Goal: Obtain resource: Obtain resource

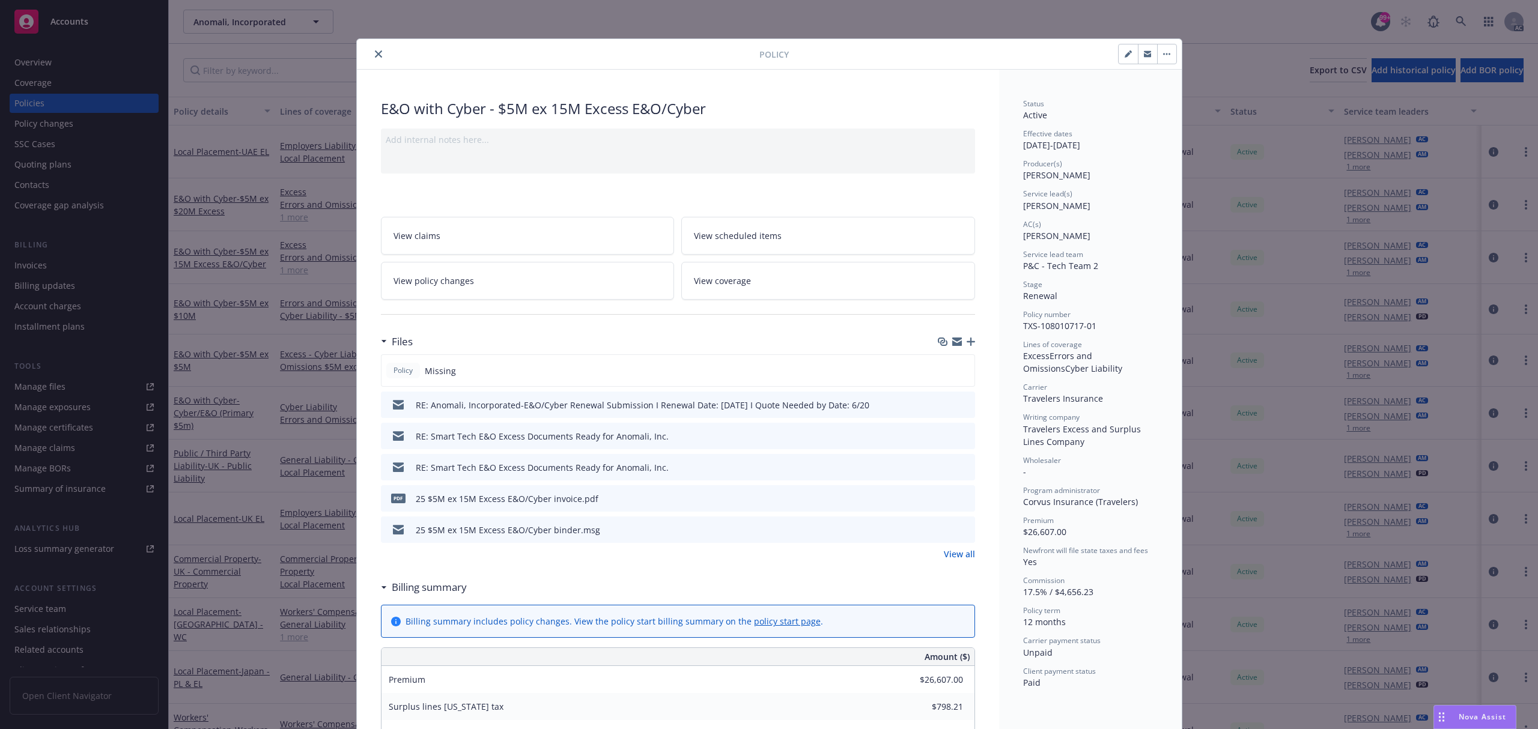
click at [372, 59] on button "close" at bounding box center [378, 54] width 14 height 14
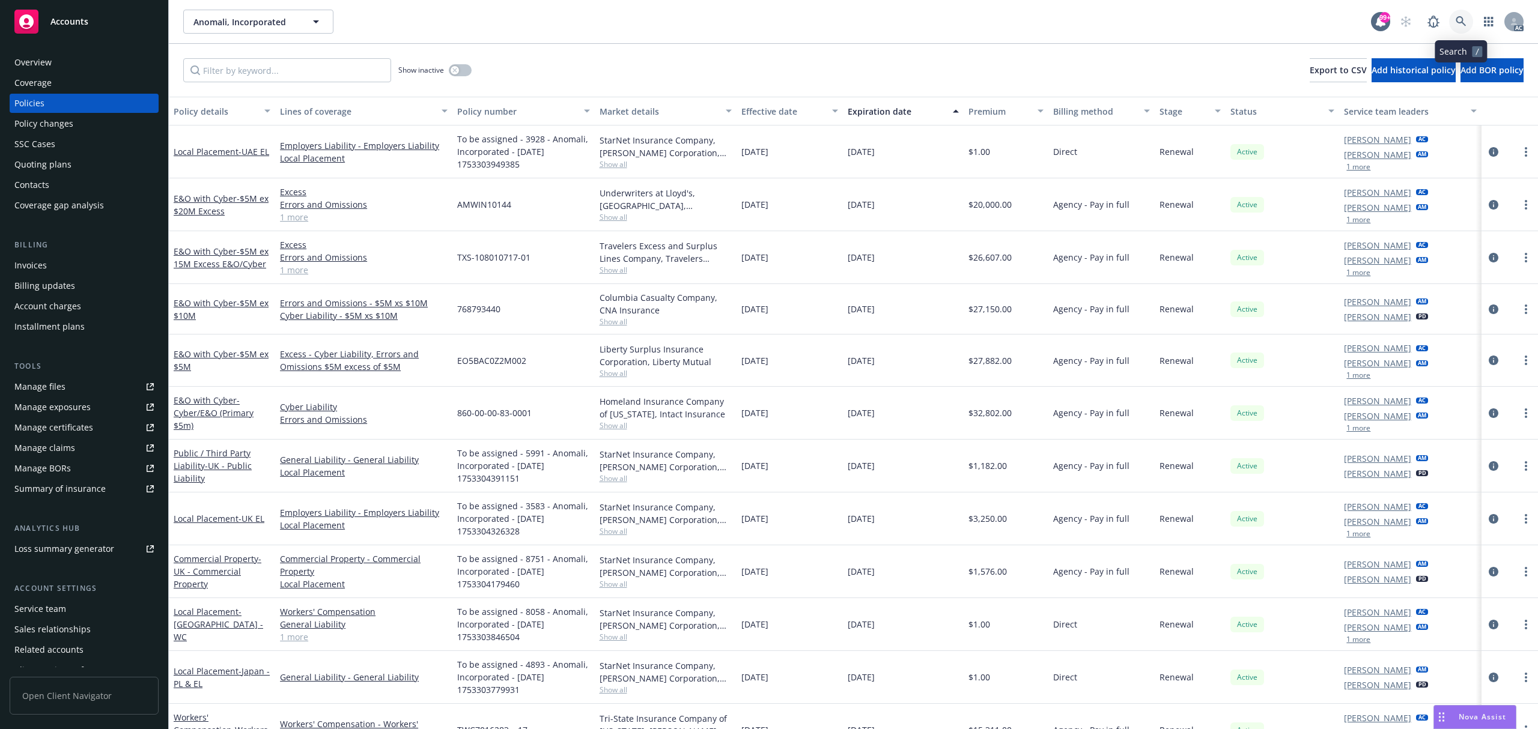
click at [1459, 20] on icon at bounding box center [1460, 21] width 11 height 11
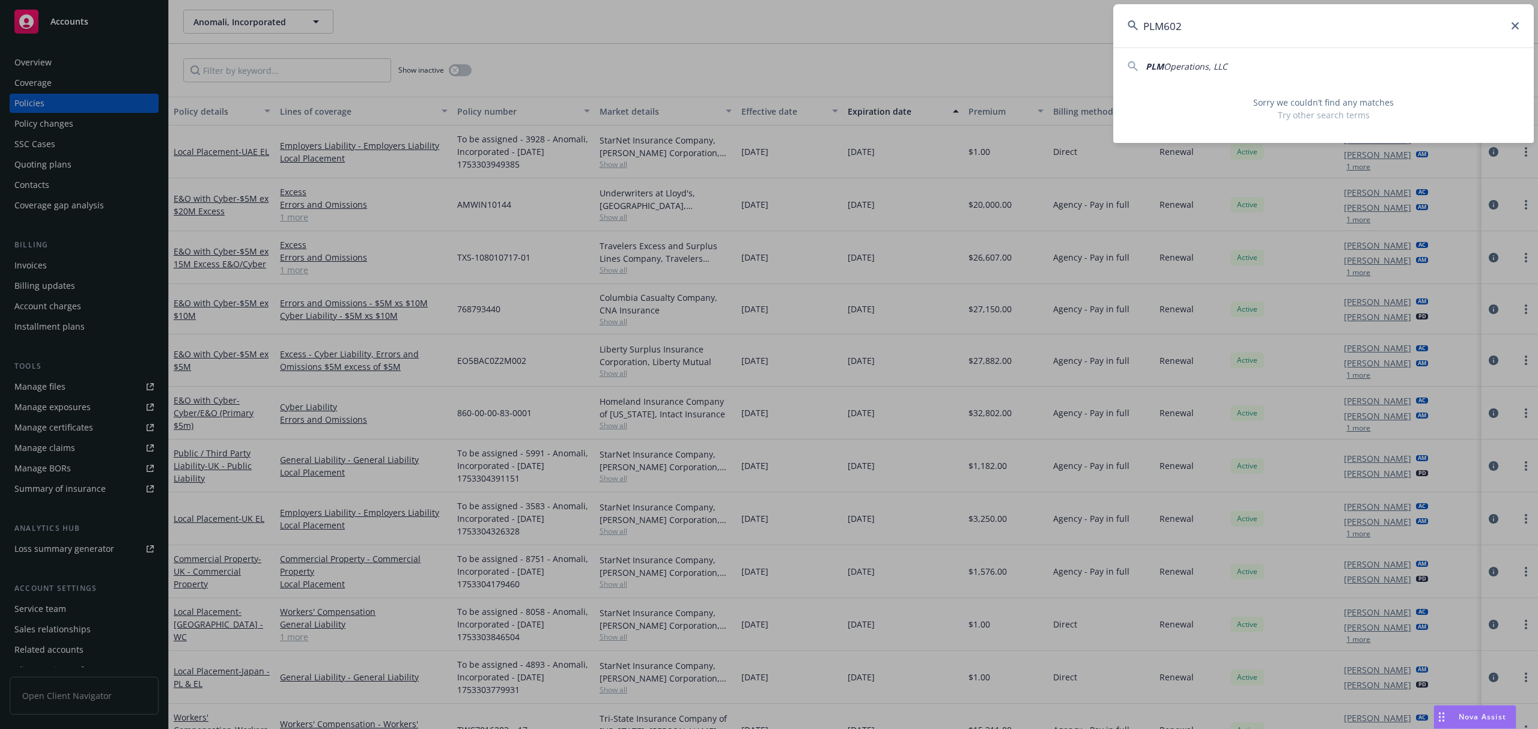
click at [1274, 25] on input "PLM602" at bounding box center [1323, 25] width 420 height 43
paste input "5061"
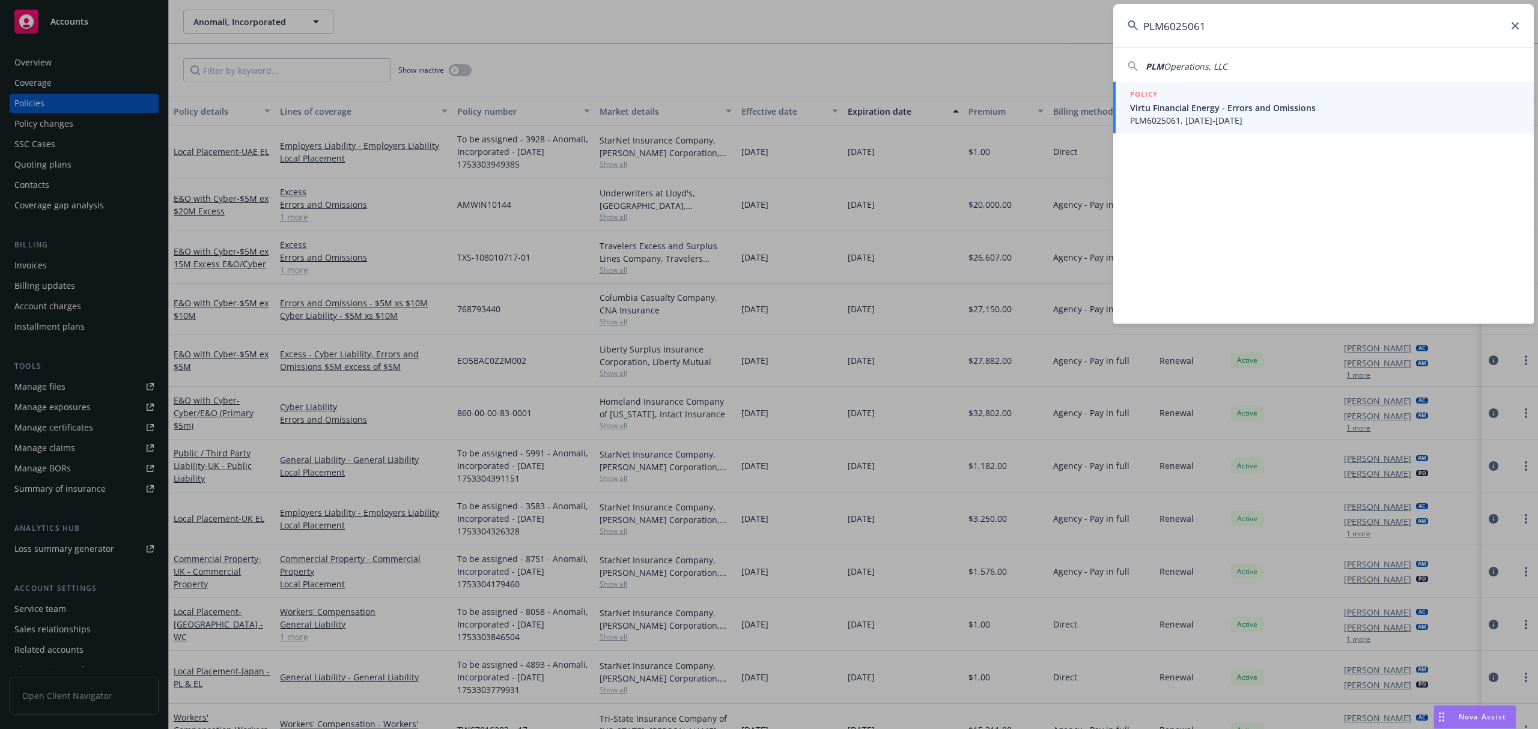
type input "PLM6025061"
click at [1238, 105] on span "Virtu Financial Energy - Errors and Omissions" at bounding box center [1324, 108] width 389 height 13
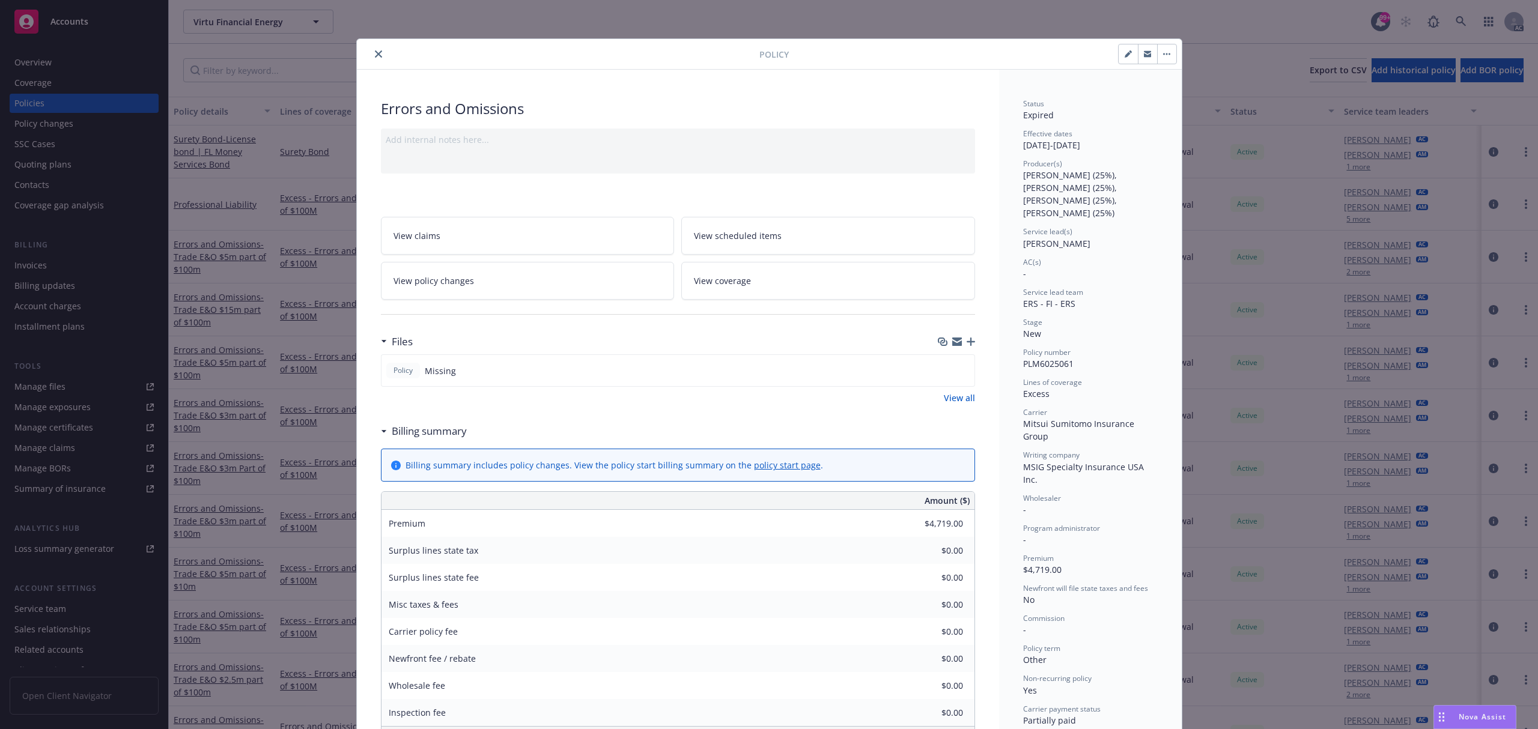
click at [375, 53] on icon "close" at bounding box center [378, 53] width 7 height 7
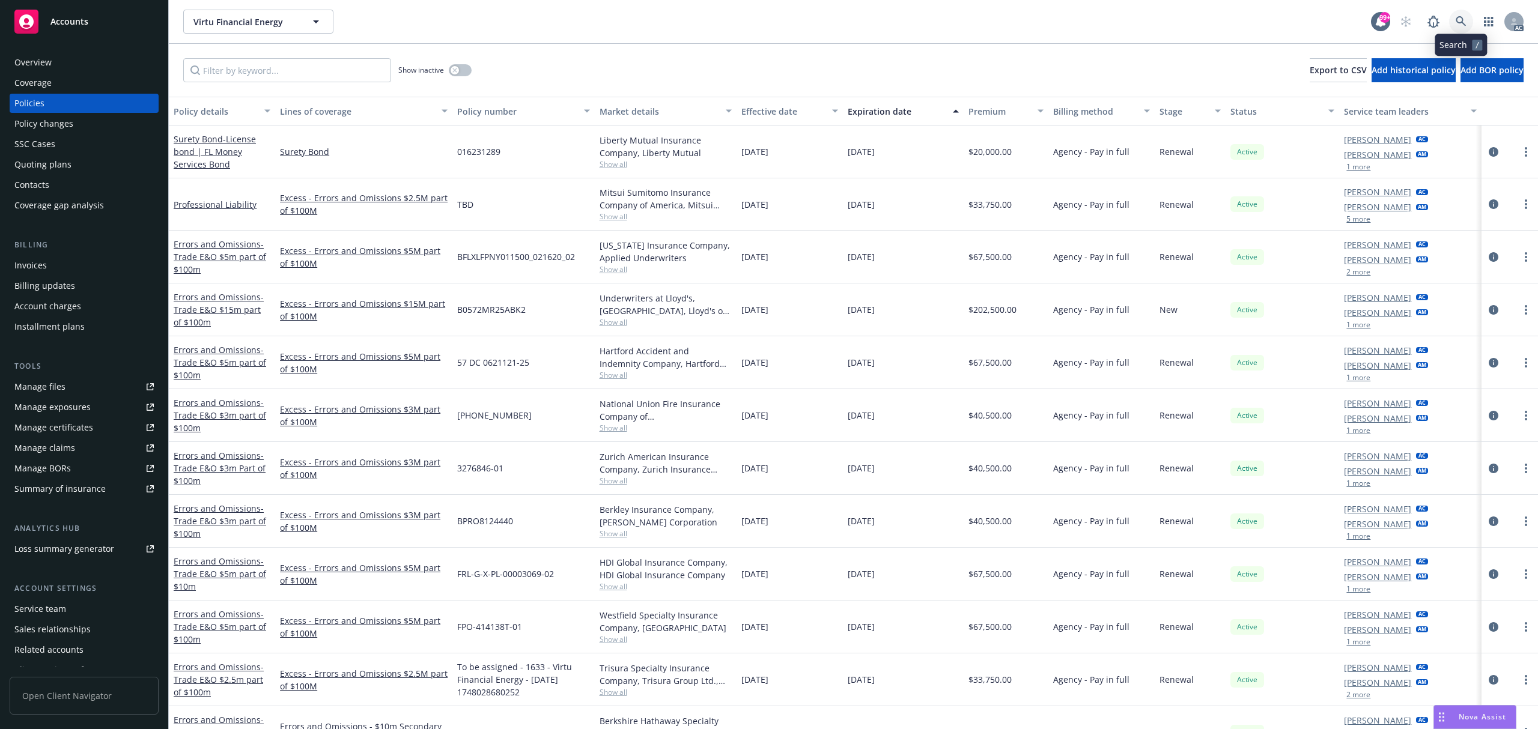
click at [1465, 20] on icon at bounding box center [1460, 21] width 11 height 11
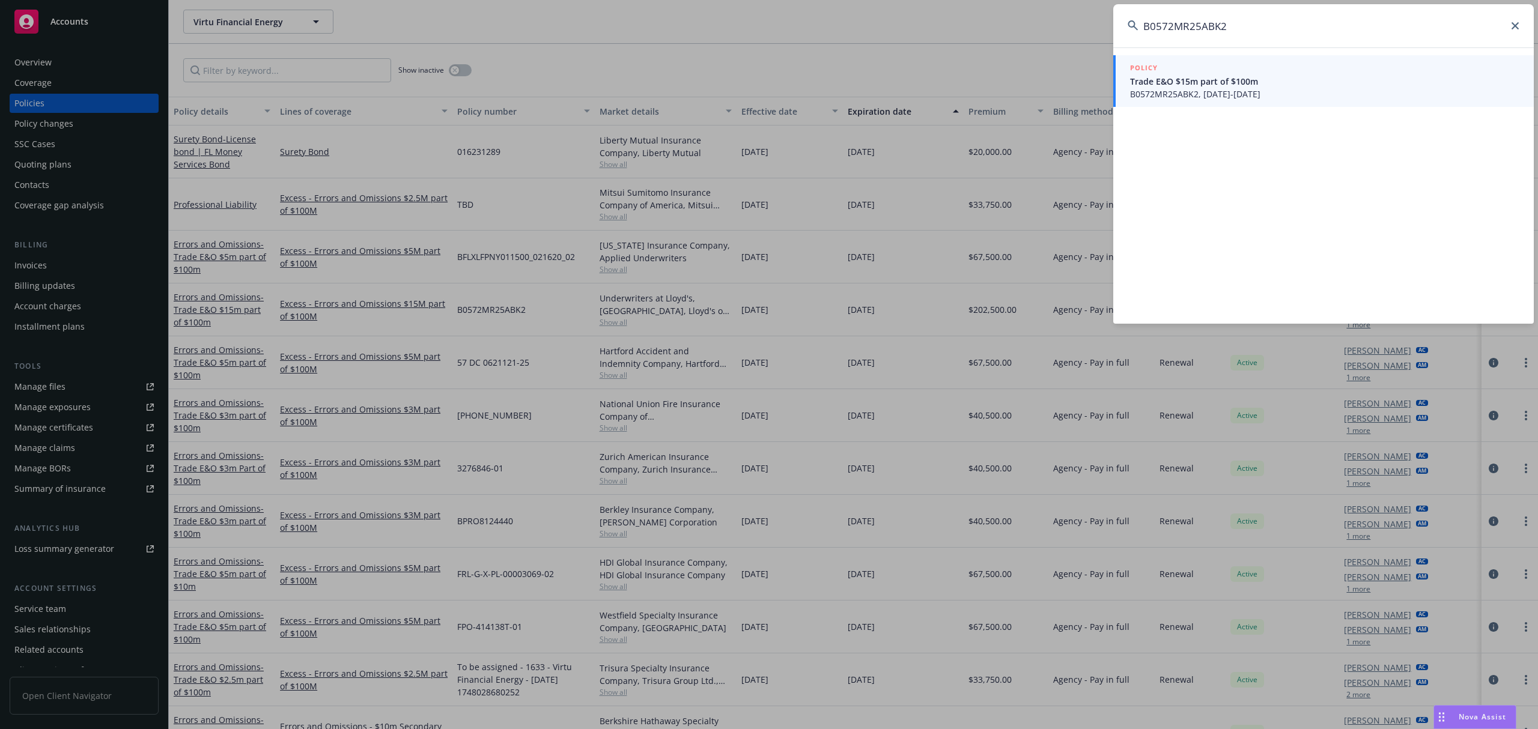
type input "B0572MR25ABK2"
click at [1235, 88] on span "B0572MR25ABK2, 05/08/2025-05/08/2026" at bounding box center [1324, 94] width 389 height 13
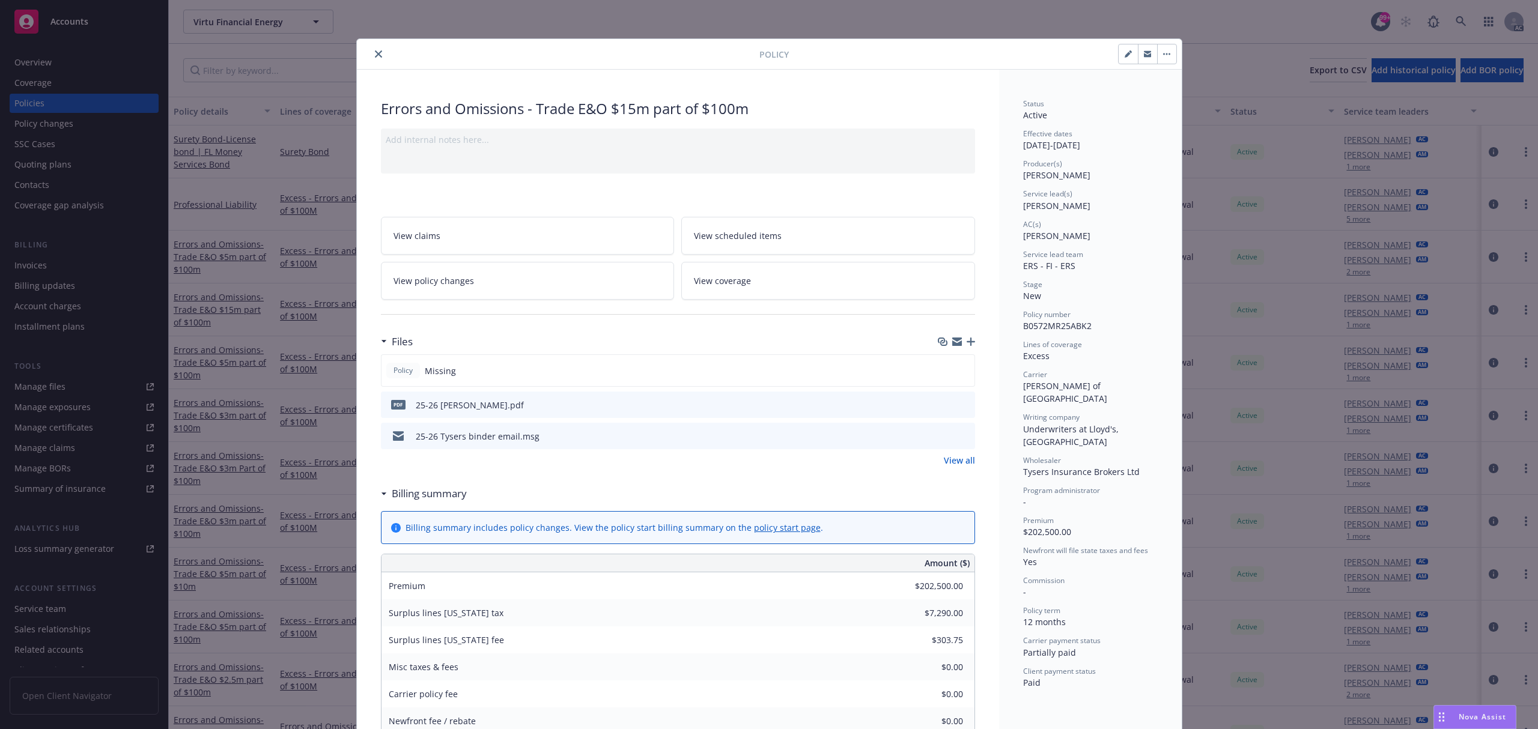
click at [958, 406] on icon "preview file" at bounding box center [963, 404] width 11 height 8
click at [375, 56] on icon "close" at bounding box center [378, 53] width 7 height 7
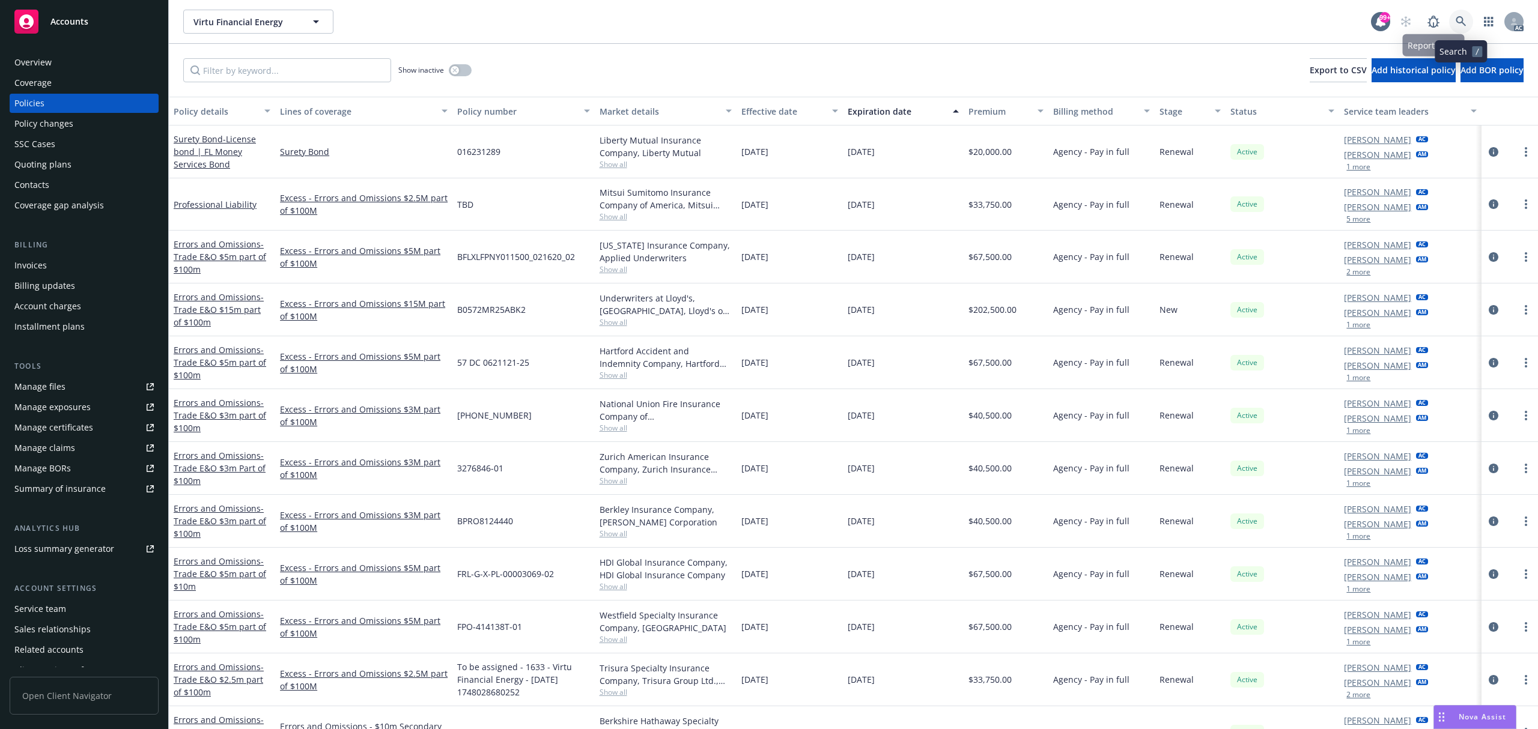
click at [1471, 18] on link at bounding box center [1461, 22] width 24 height 24
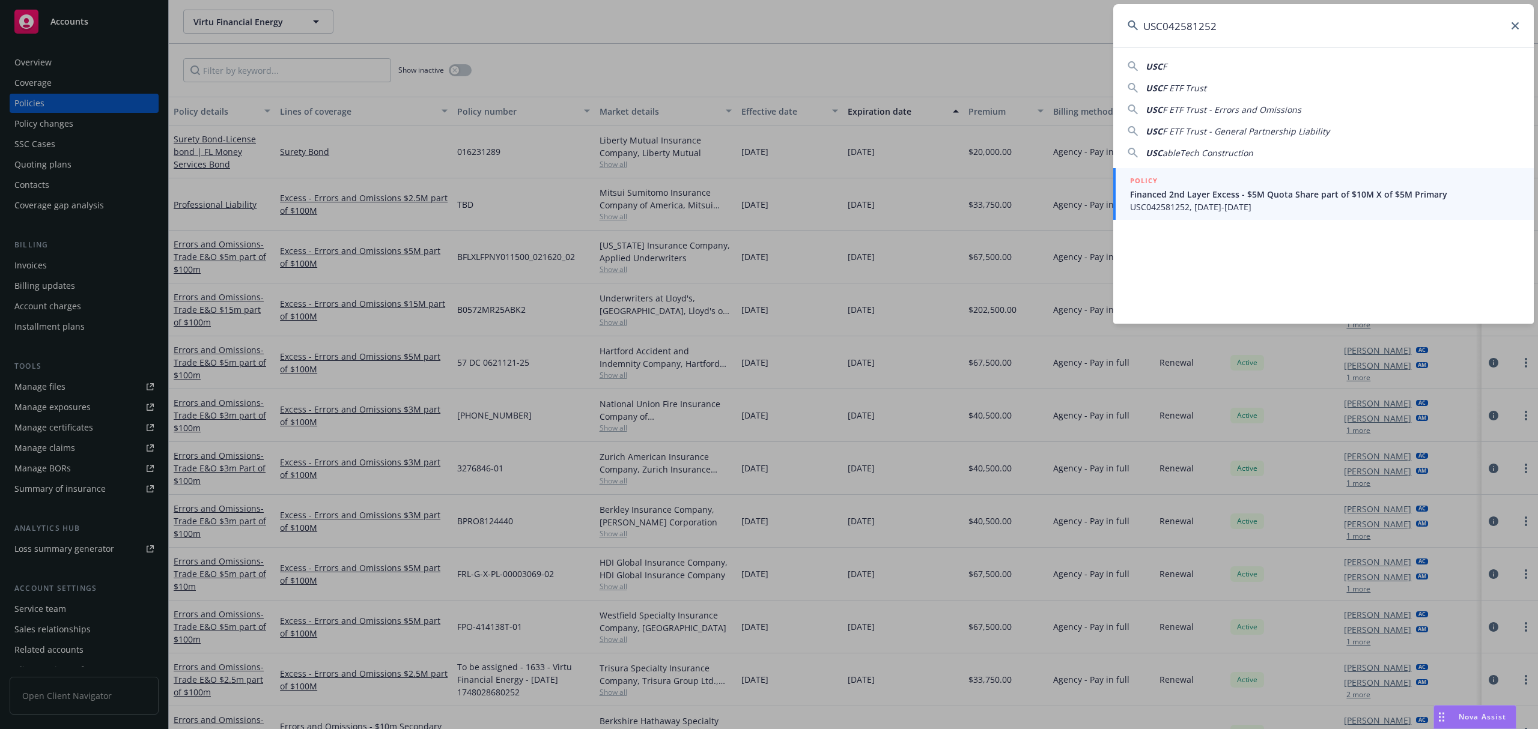
type input "USC042581252"
click at [1246, 201] on span "USC042581252, 06/11/2025-06/11/2026" at bounding box center [1324, 207] width 389 height 13
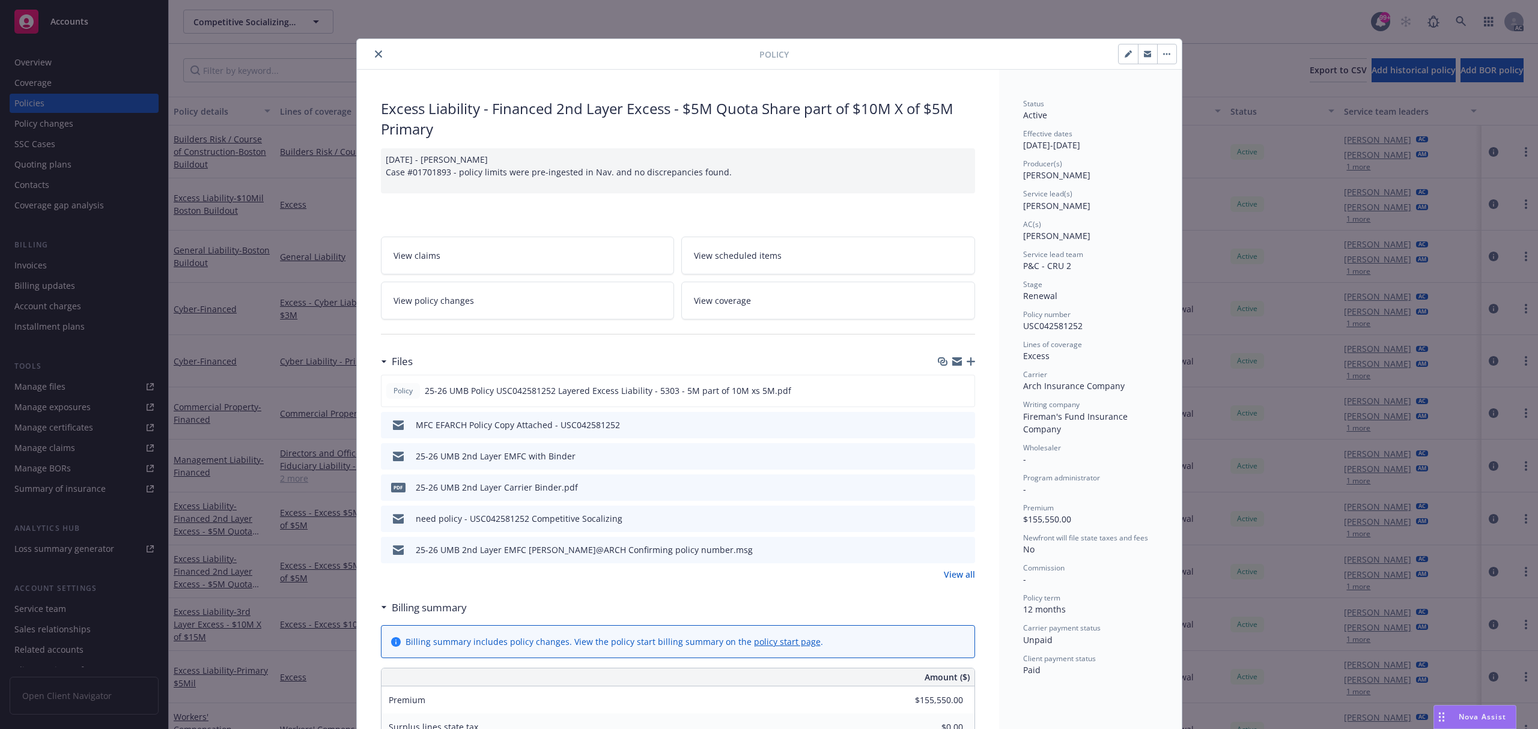
click at [958, 488] on icon "preview file" at bounding box center [963, 486] width 11 height 8
click at [944, 573] on link "View all" at bounding box center [959, 574] width 31 height 13
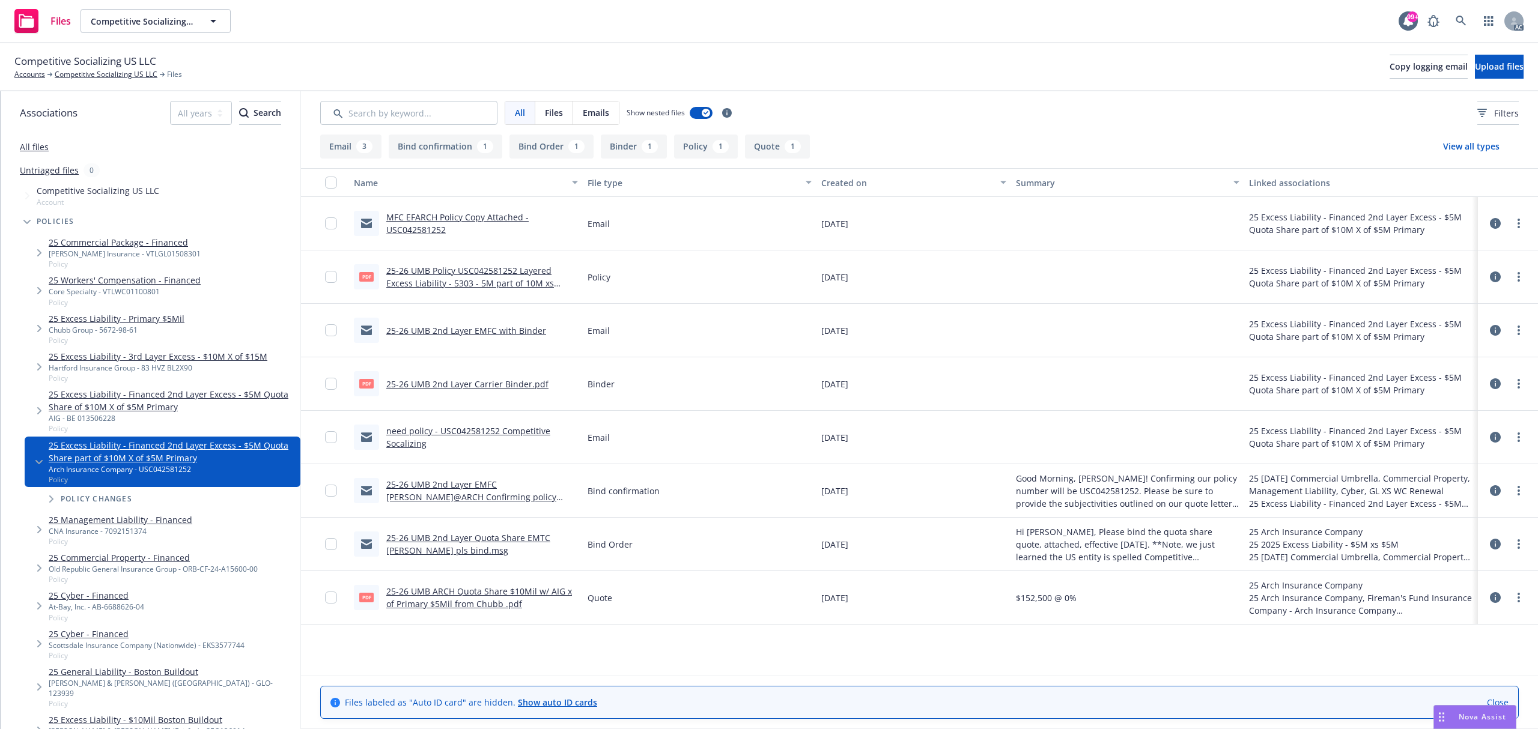
click at [510, 279] on link "25-26 UMB Policy USC042581252 Layered Excess Liability - 5303 - 5M part of 10M …" at bounding box center [470, 283] width 168 height 37
